Goal: Information Seeking & Learning: Learn about a topic

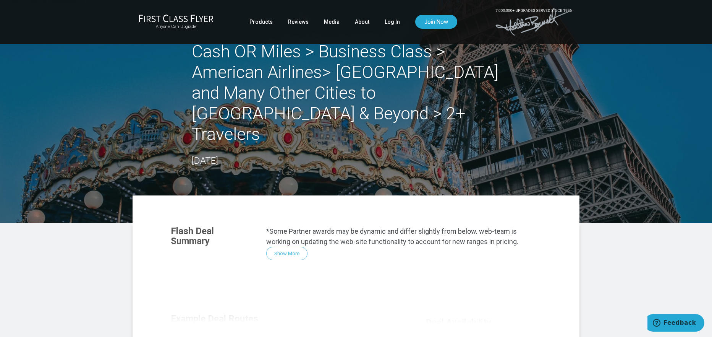
scroll to position [0, 0]
click at [388, 20] on link "Log In" at bounding box center [392, 22] width 15 height 14
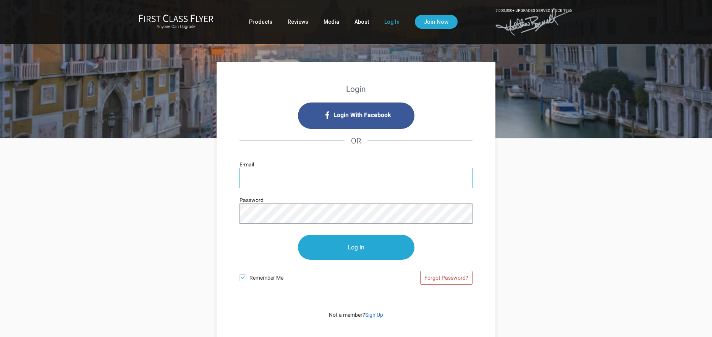
type input "ryallsmith@gmail.com"
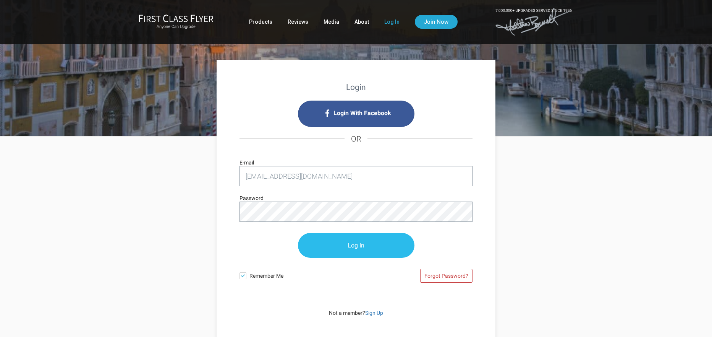
scroll to position [0, 0]
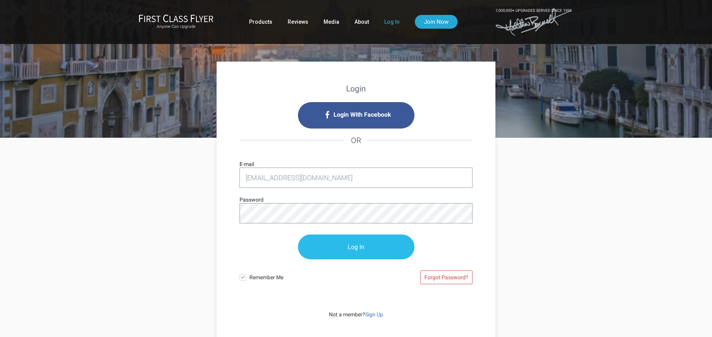
click at [351, 245] on input "Log In" at bounding box center [356, 246] width 117 height 25
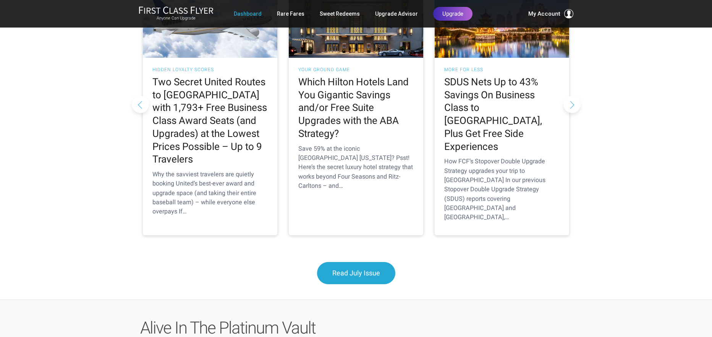
scroll to position [678, 0]
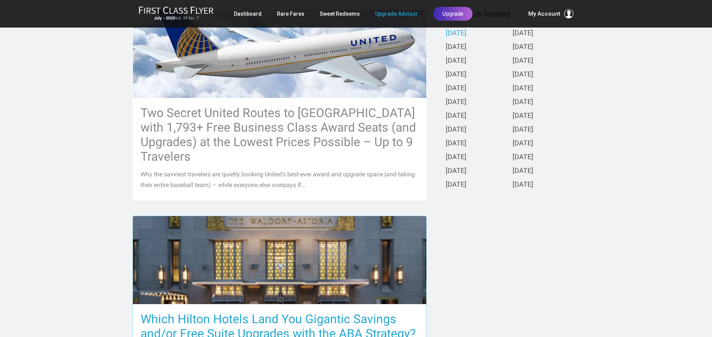
scroll to position [199, 0]
click at [344, 312] on h3 "Which Hilton Hotels Land You Gigantic Savings and/or Free Suite Upgrades with t…" at bounding box center [280, 326] width 278 height 29
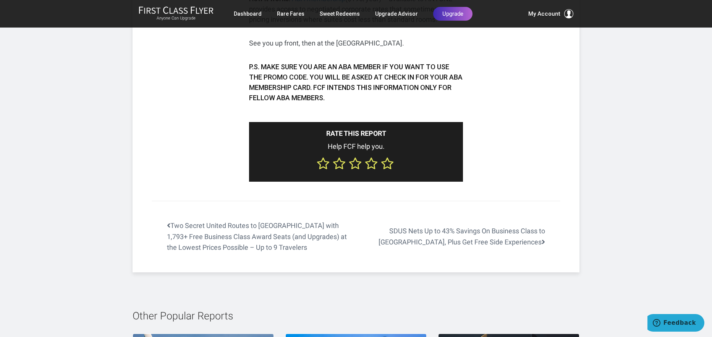
scroll to position [1285, 0]
